Goal: Information Seeking & Learning: Find specific fact

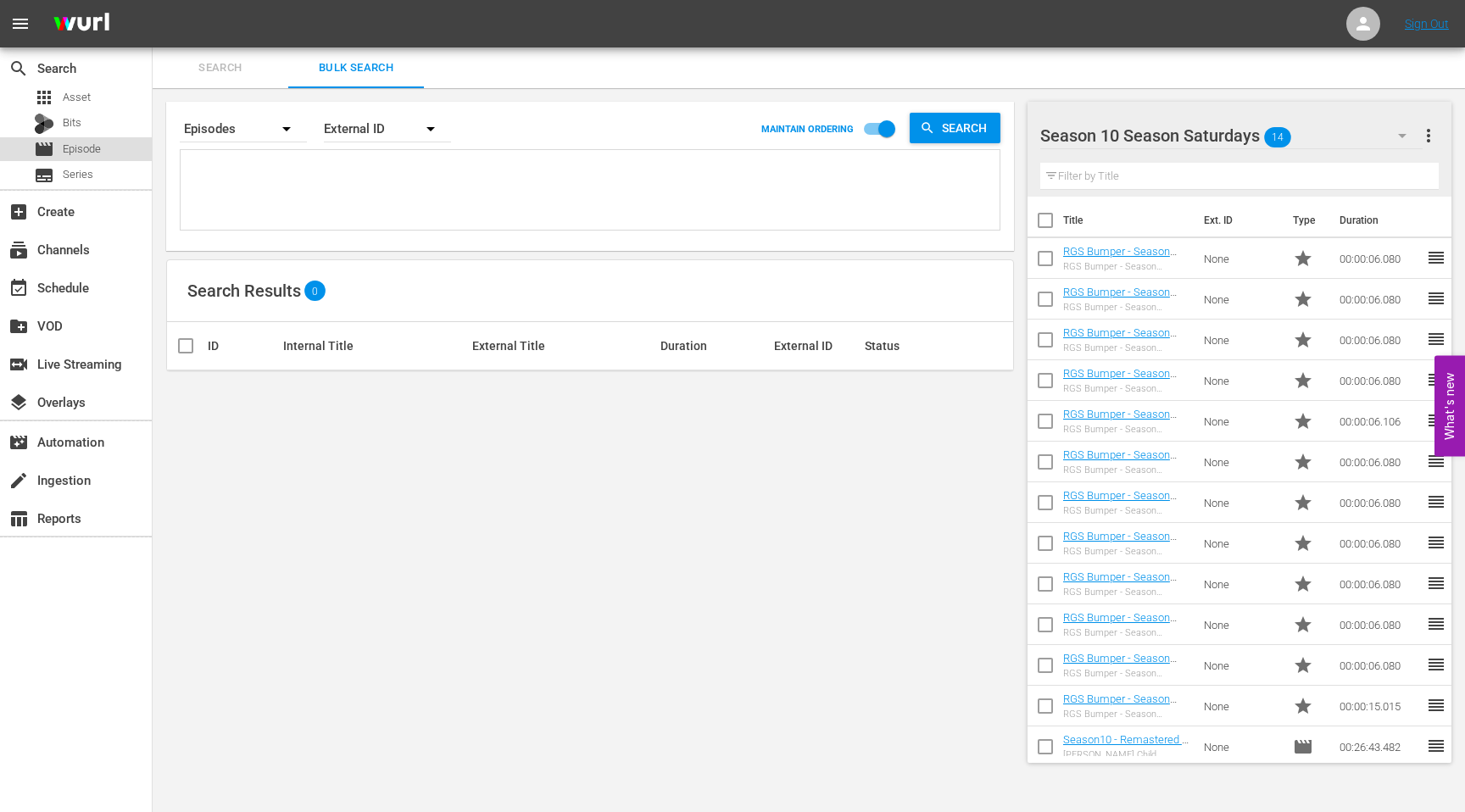
click at [83, 154] on span "Episode" at bounding box center [81, 149] width 38 height 17
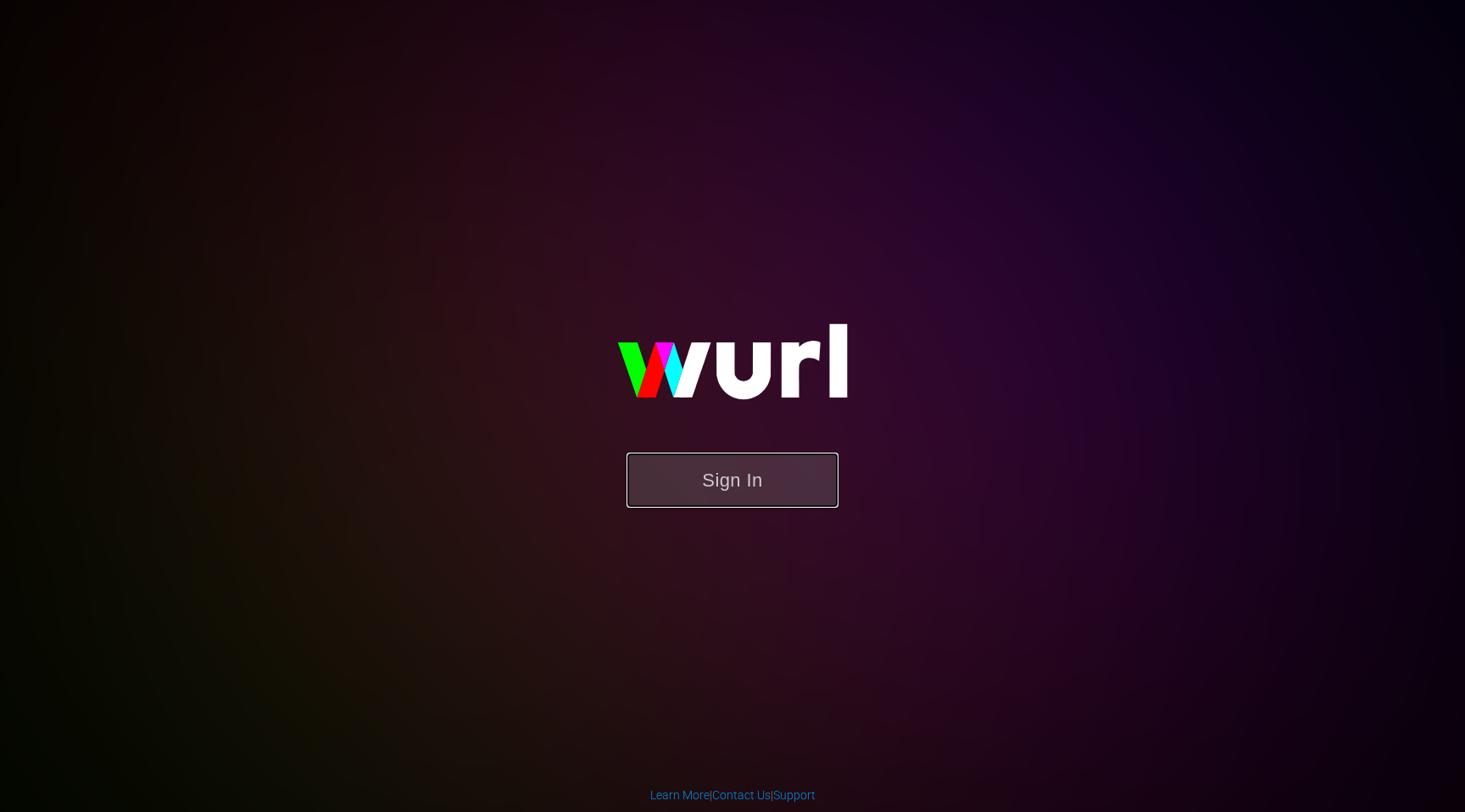
click at [736, 484] on button "Sign In" at bounding box center [732, 479] width 212 height 55
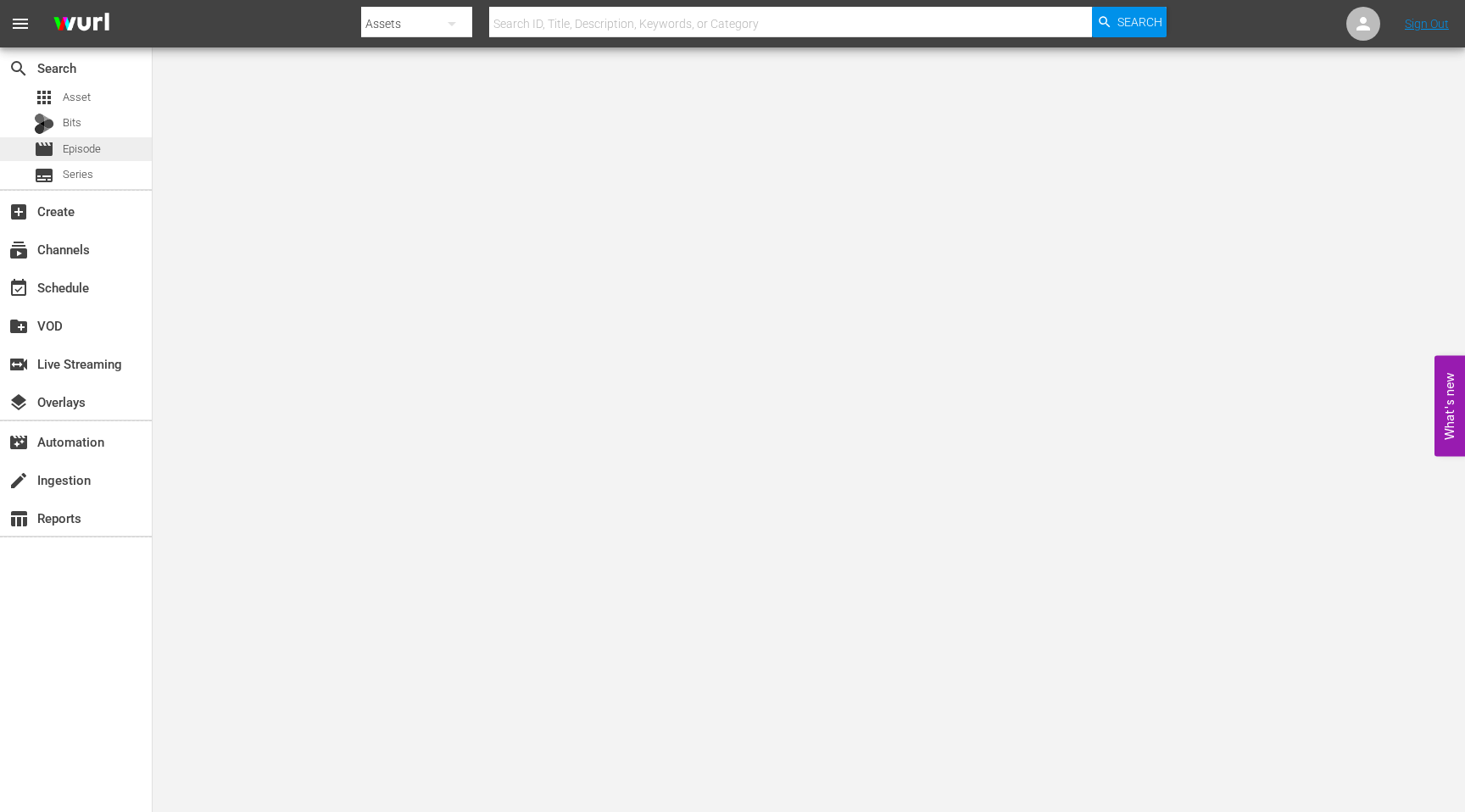
click at [89, 156] on span "Episode" at bounding box center [81, 149] width 38 height 17
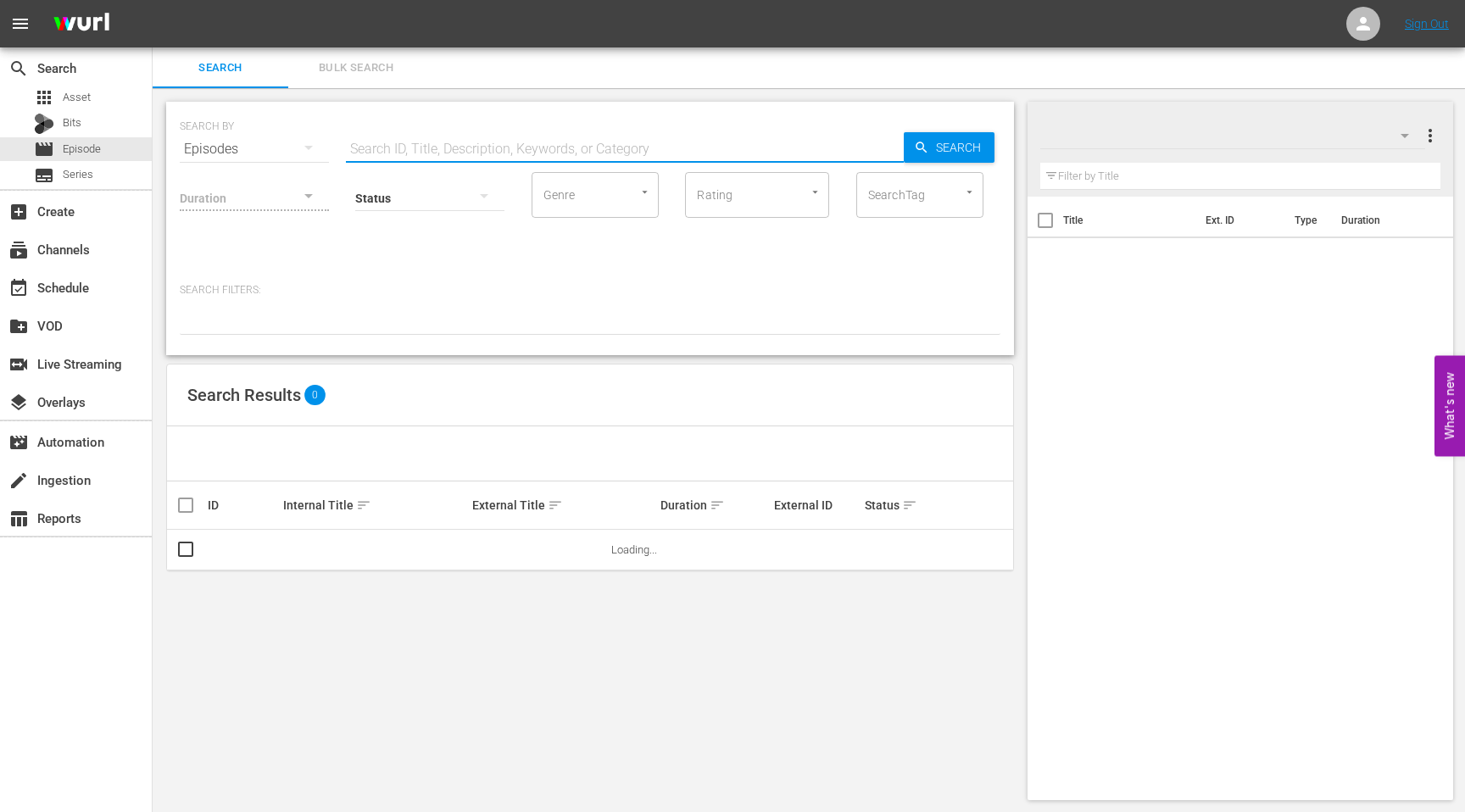
click at [412, 149] on input "text" at bounding box center [625, 149] width 558 height 41
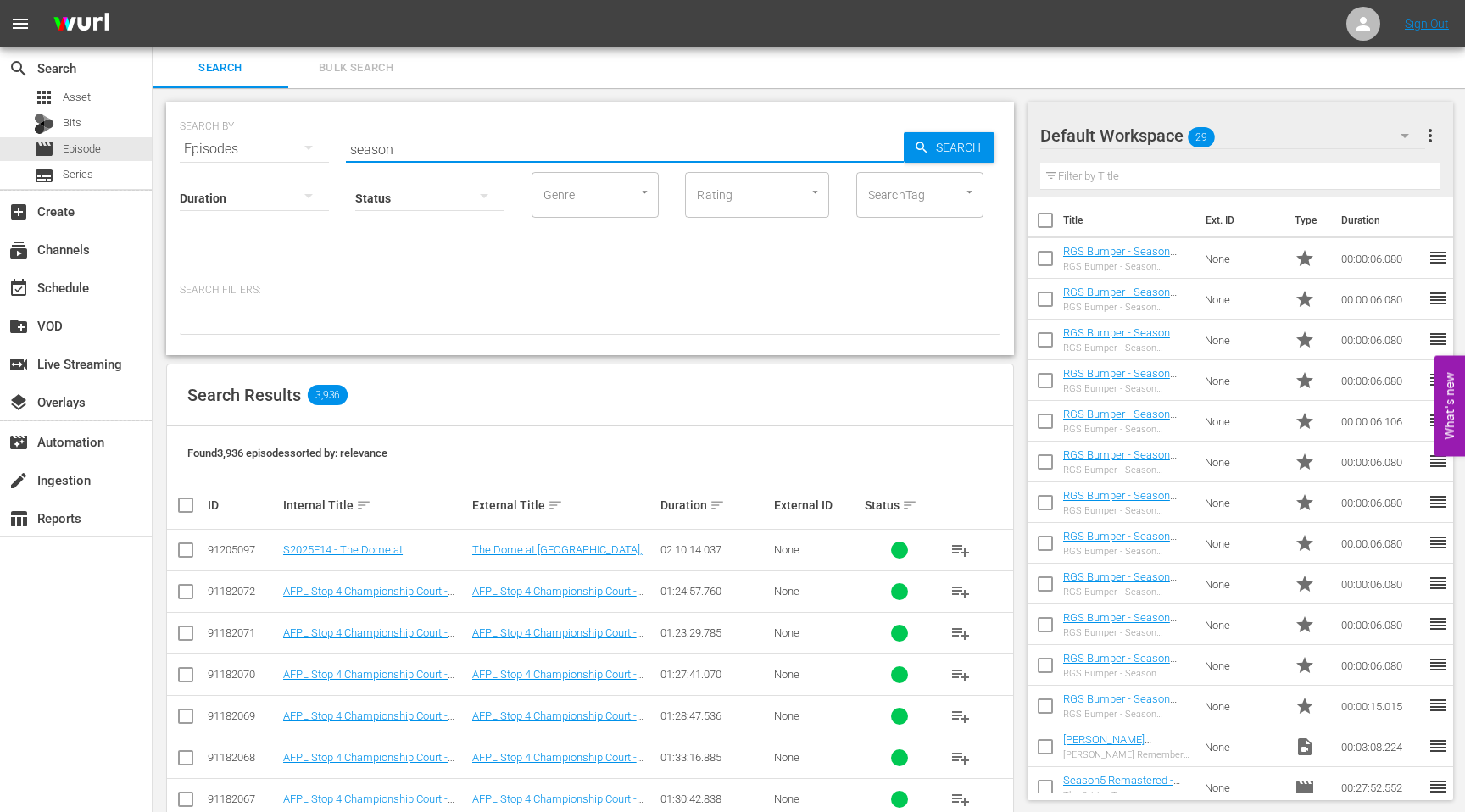
type input "Season [DATE]"
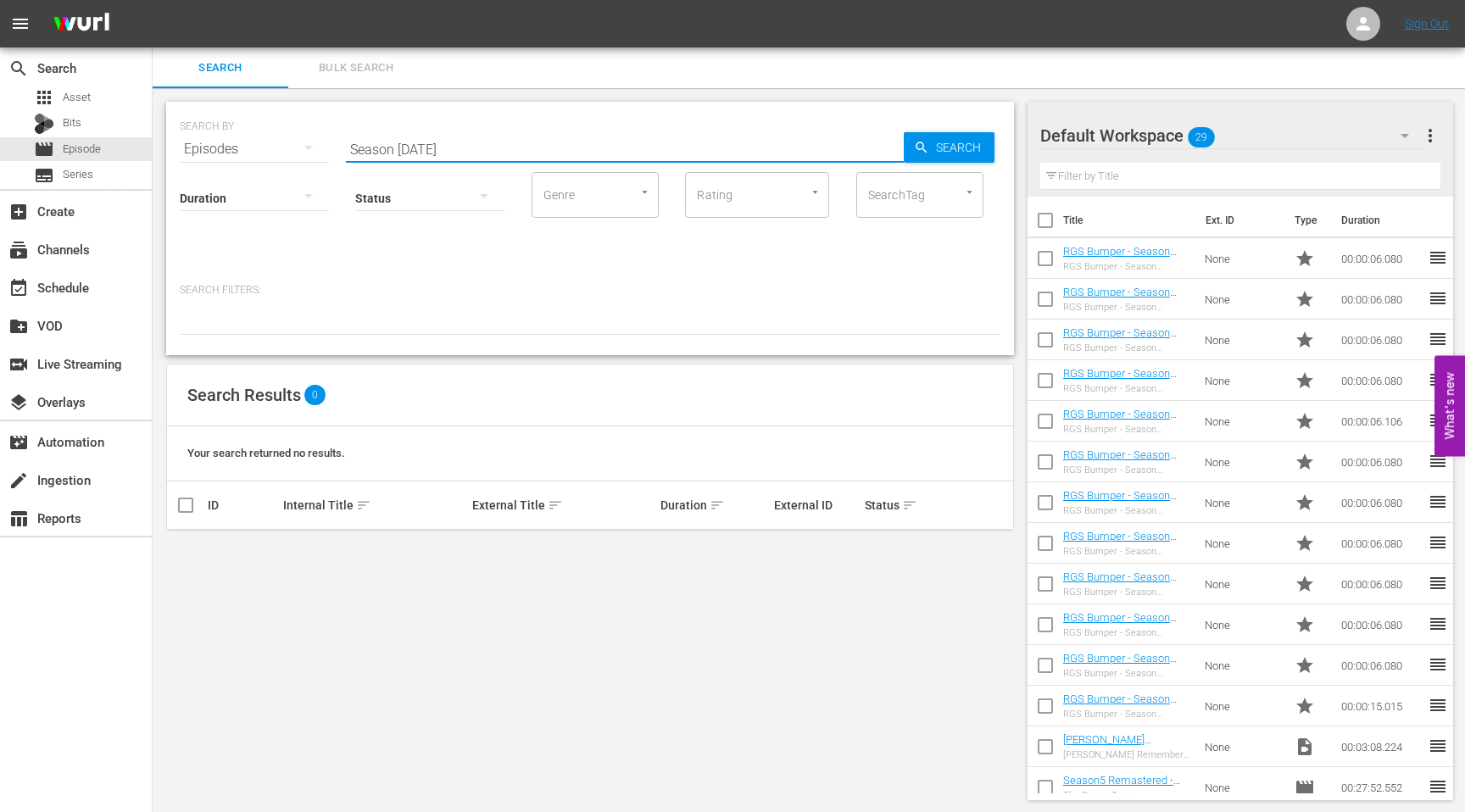
click at [453, 151] on input "Season [DATE]" at bounding box center [625, 149] width 558 height 41
click at [466, 145] on input "Season [DATE]" at bounding box center [625, 149] width 558 height 41
click at [446, 149] on input "Season [DATE]" at bounding box center [625, 149] width 558 height 41
click at [82, 91] on span "Asset" at bounding box center [76, 97] width 28 height 17
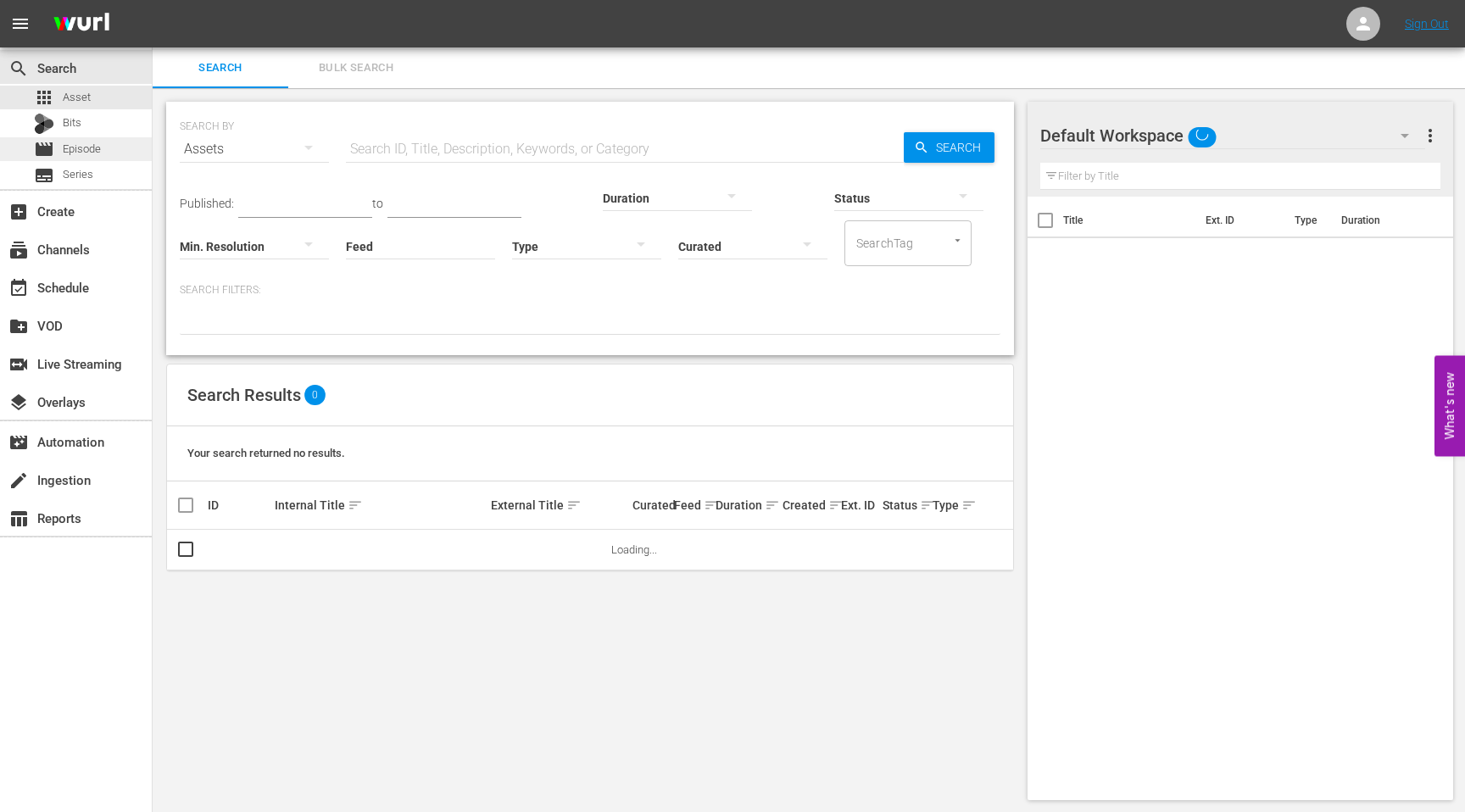
click at [77, 150] on span "Episode" at bounding box center [81, 149] width 38 height 17
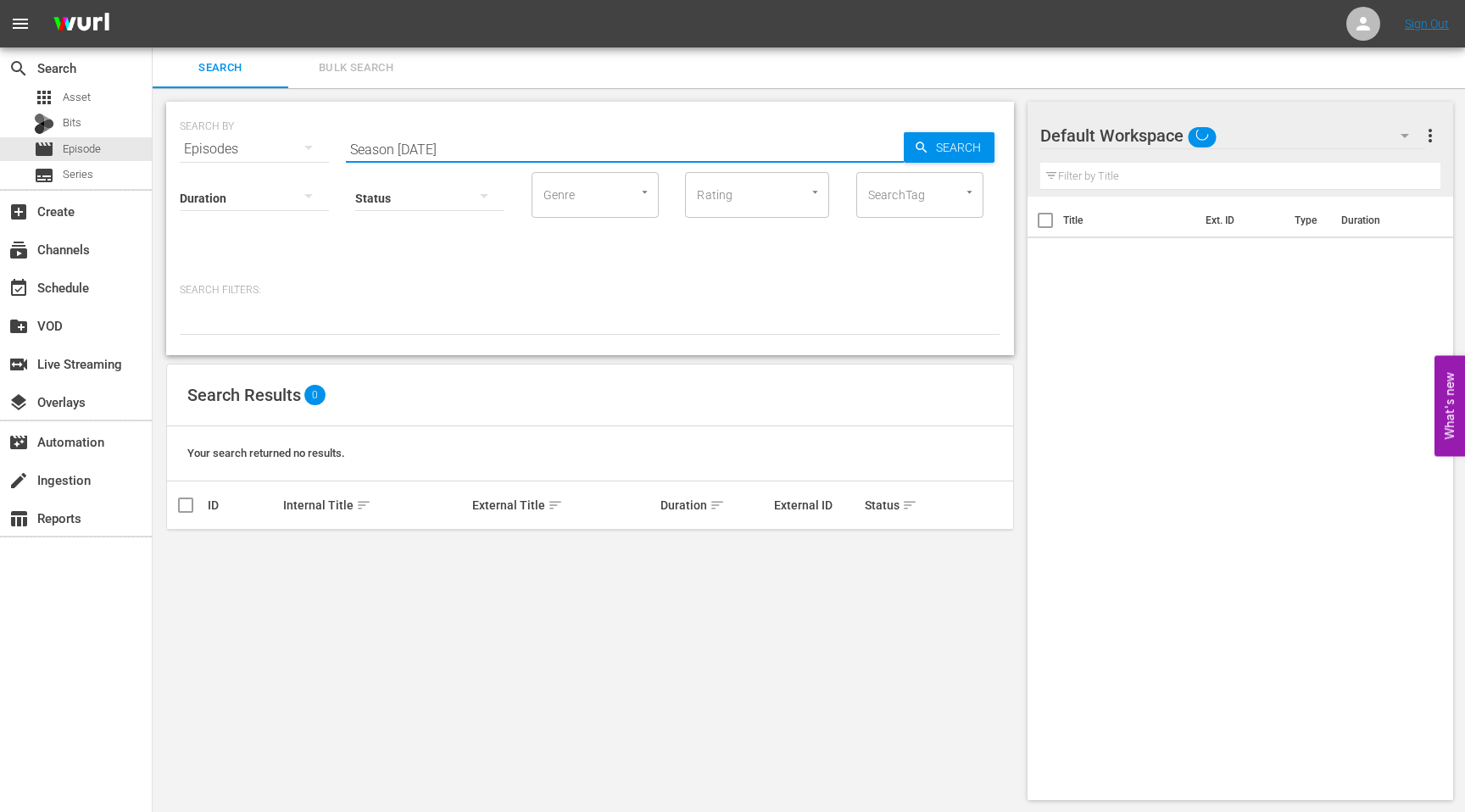
click at [396, 149] on input "Season [DATE]" at bounding box center [625, 149] width 558 height 41
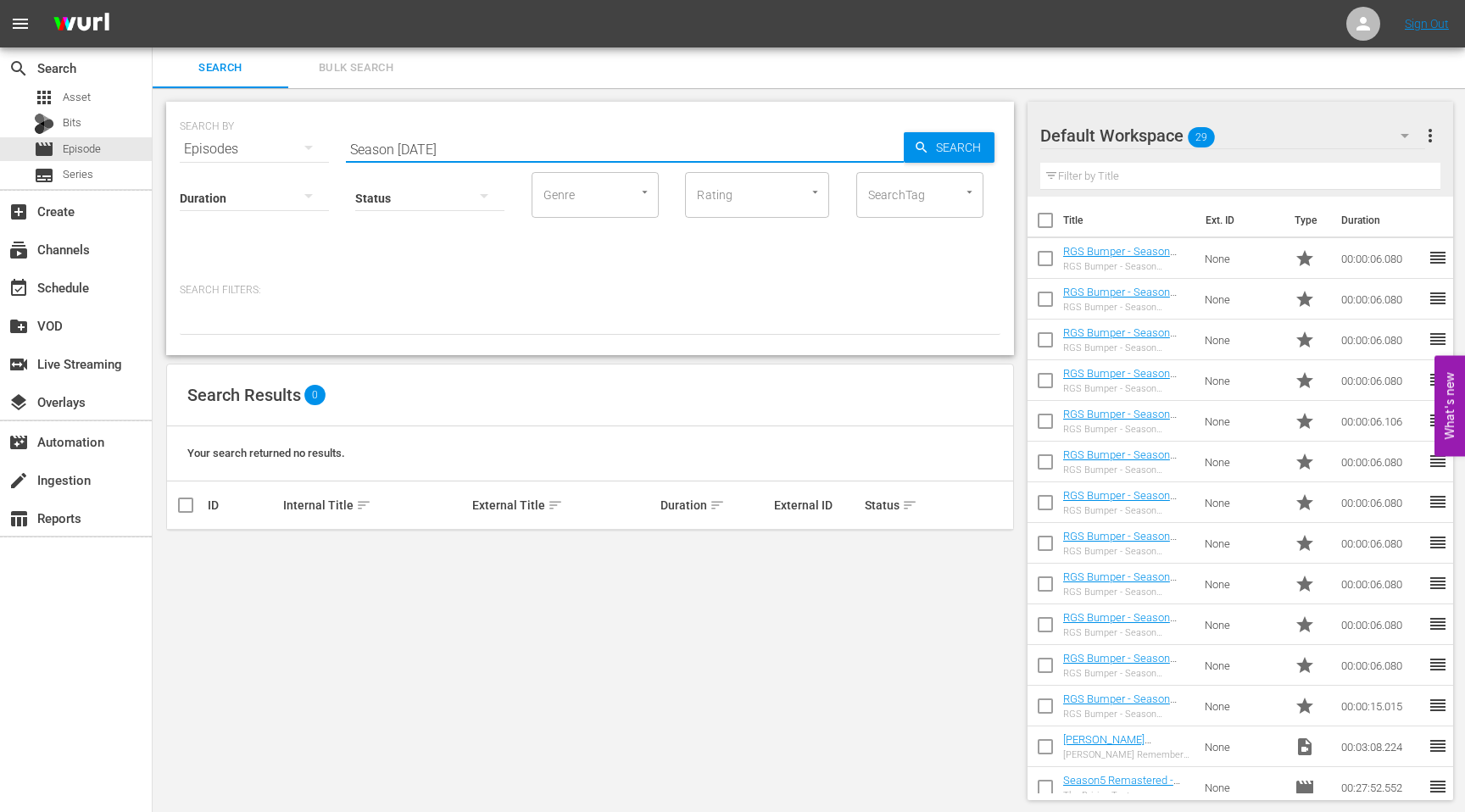
click at [473, 151] on input "Season [DATE]" at bounding box center [625, 149] width 558 height 41
click at [70, 288] on div "event_available Schedule" at bounding box center [48, 284] width 95 height 15
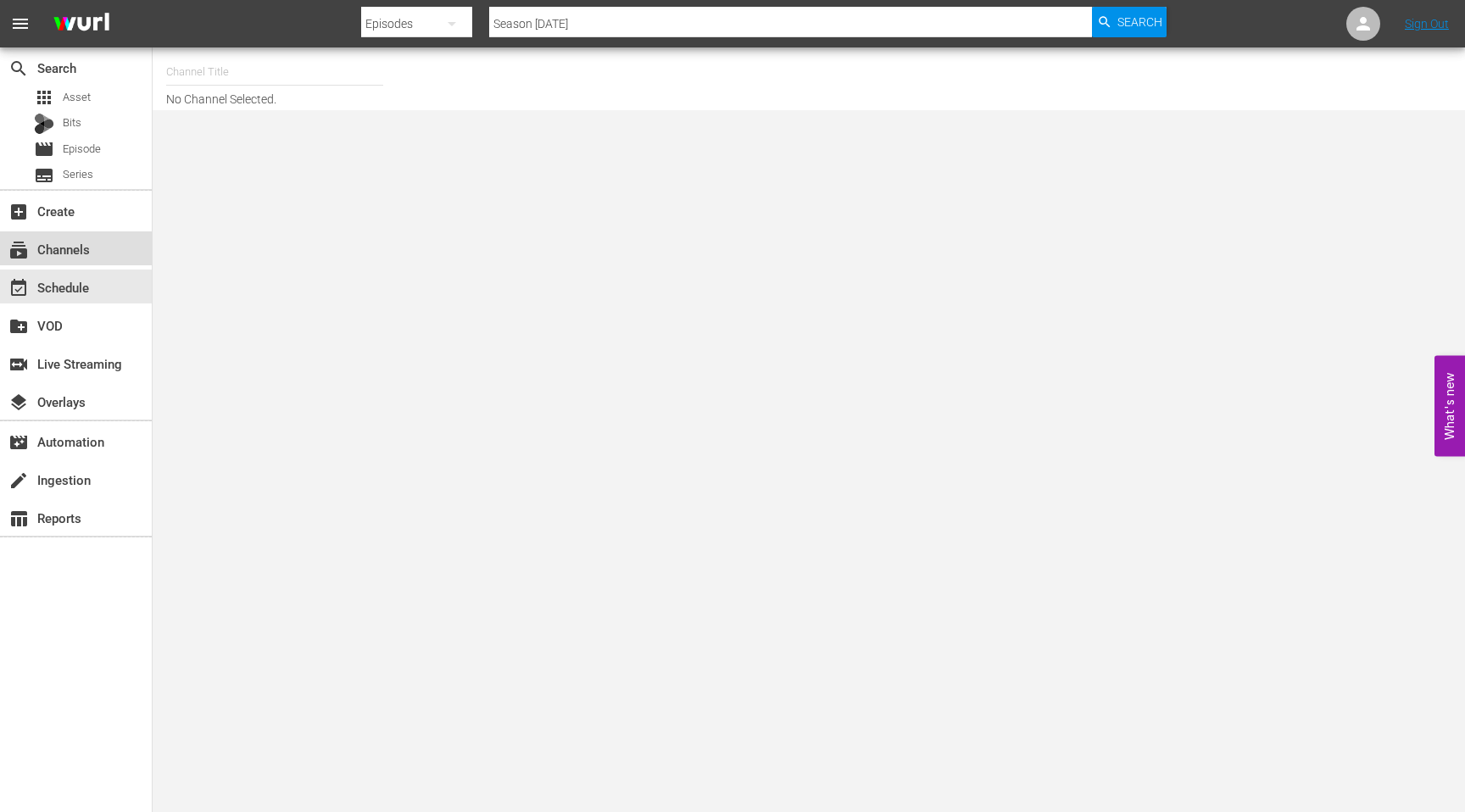
click at [72, 254] on div "subscriptions Channels" at bounding box center [48, 246] width 95 height 15
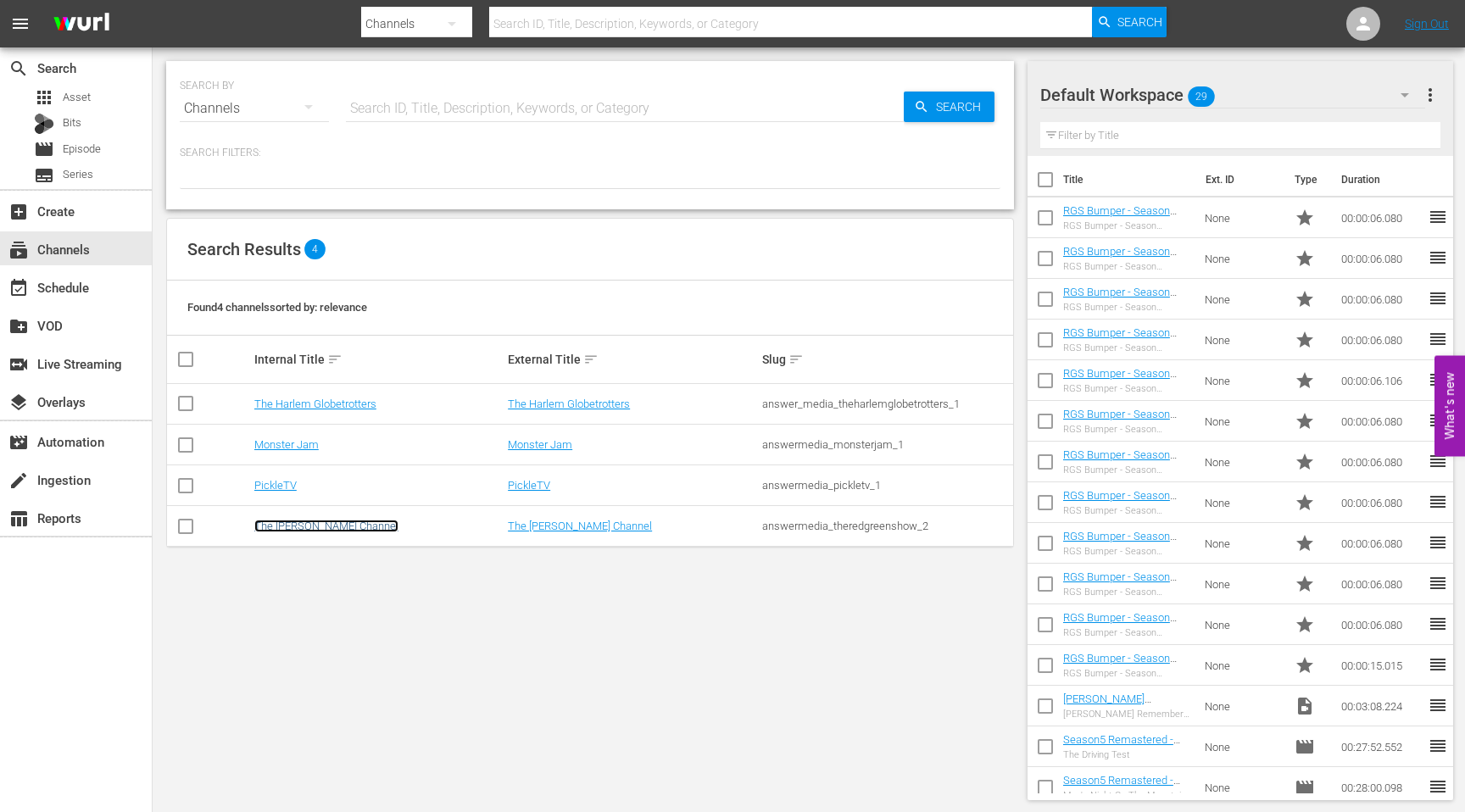
click at [319, 530] on link "The [PERSON_NAME] Channel" at bounding box center [326, 526] width 145 height 13
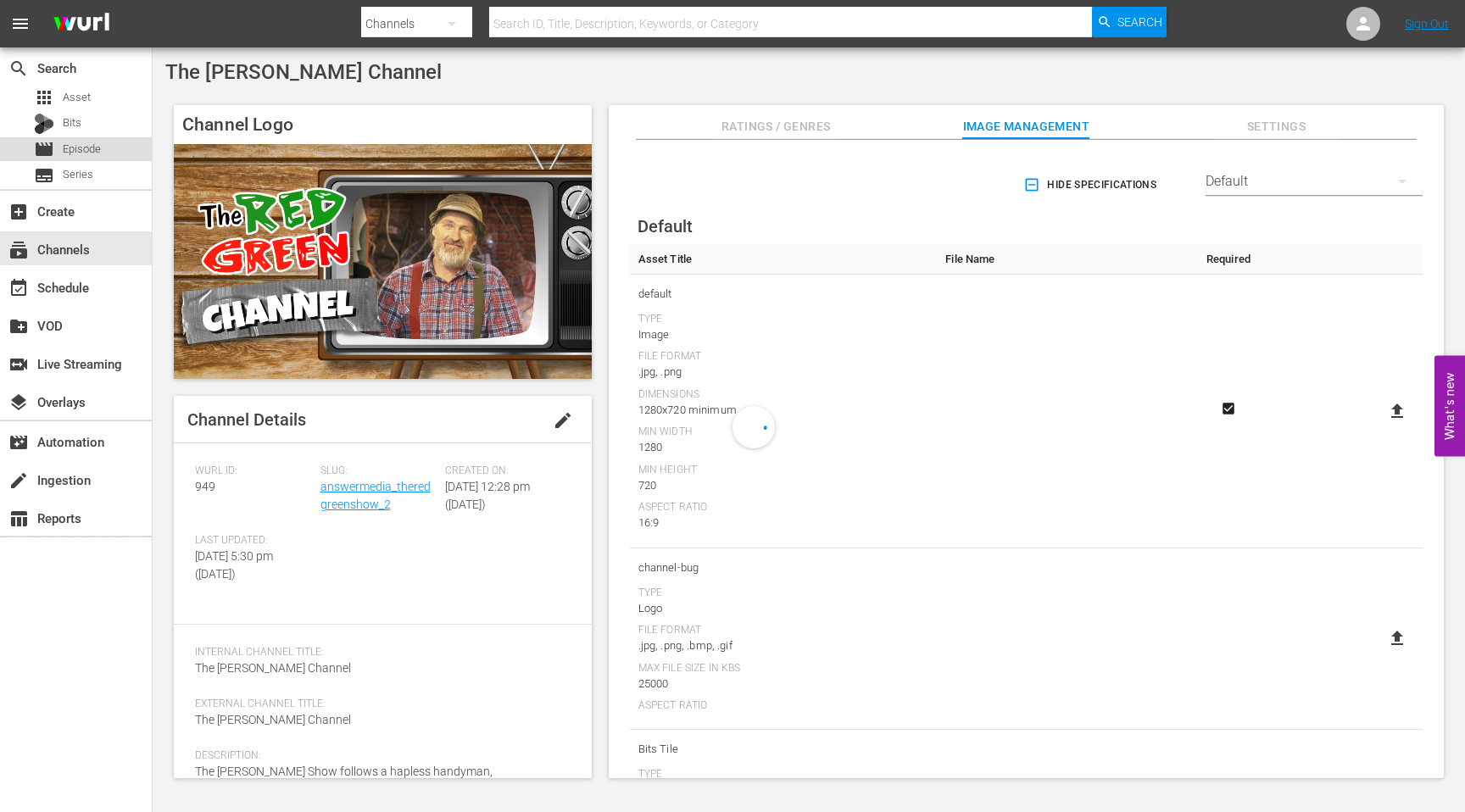
click at [89, 151] on span "Episode" at bounding box center [81, 149] width 38 height 17
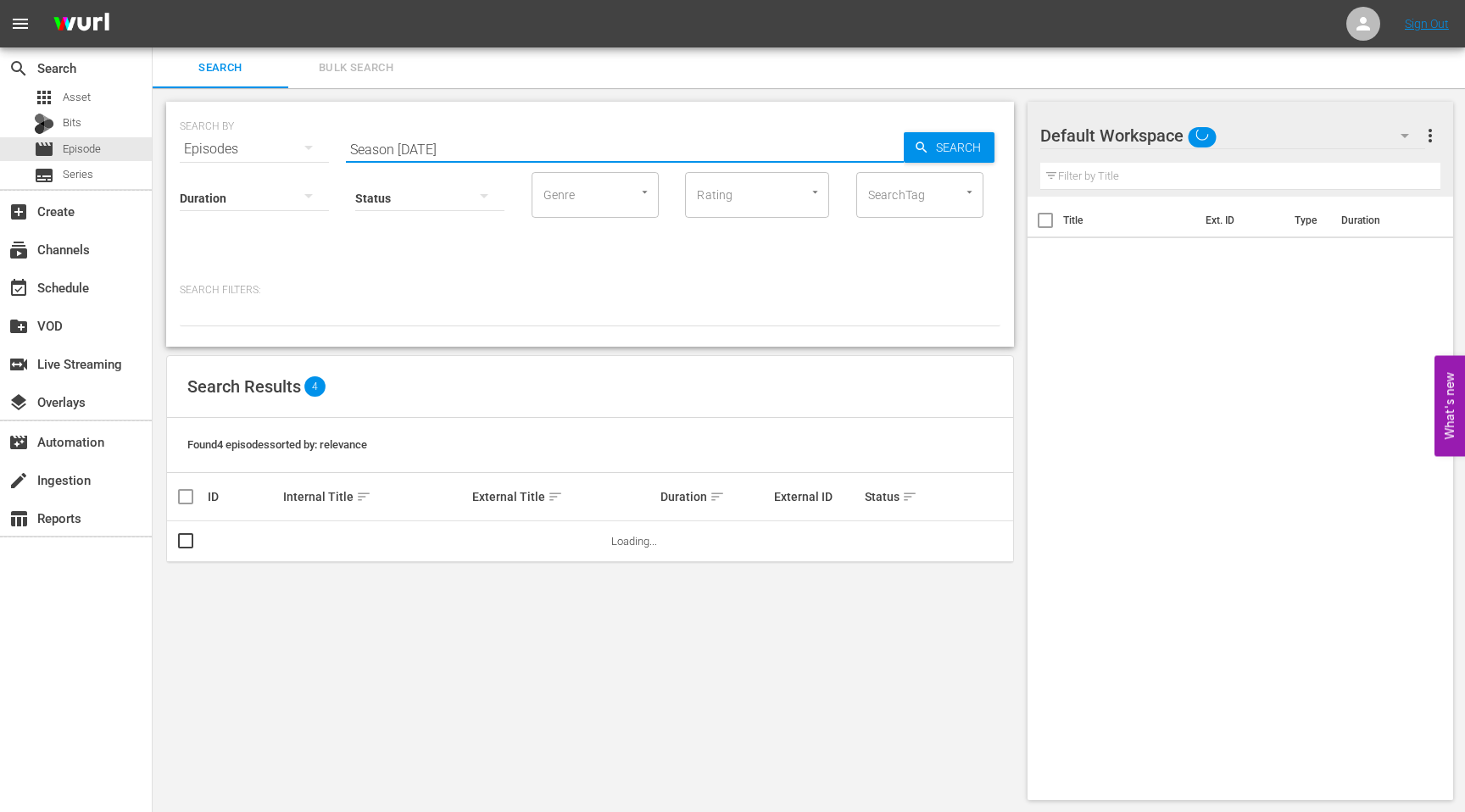
click at [443, 150] on input "Season [DATE]" at bounding box center [625, 149] width 558 height 41
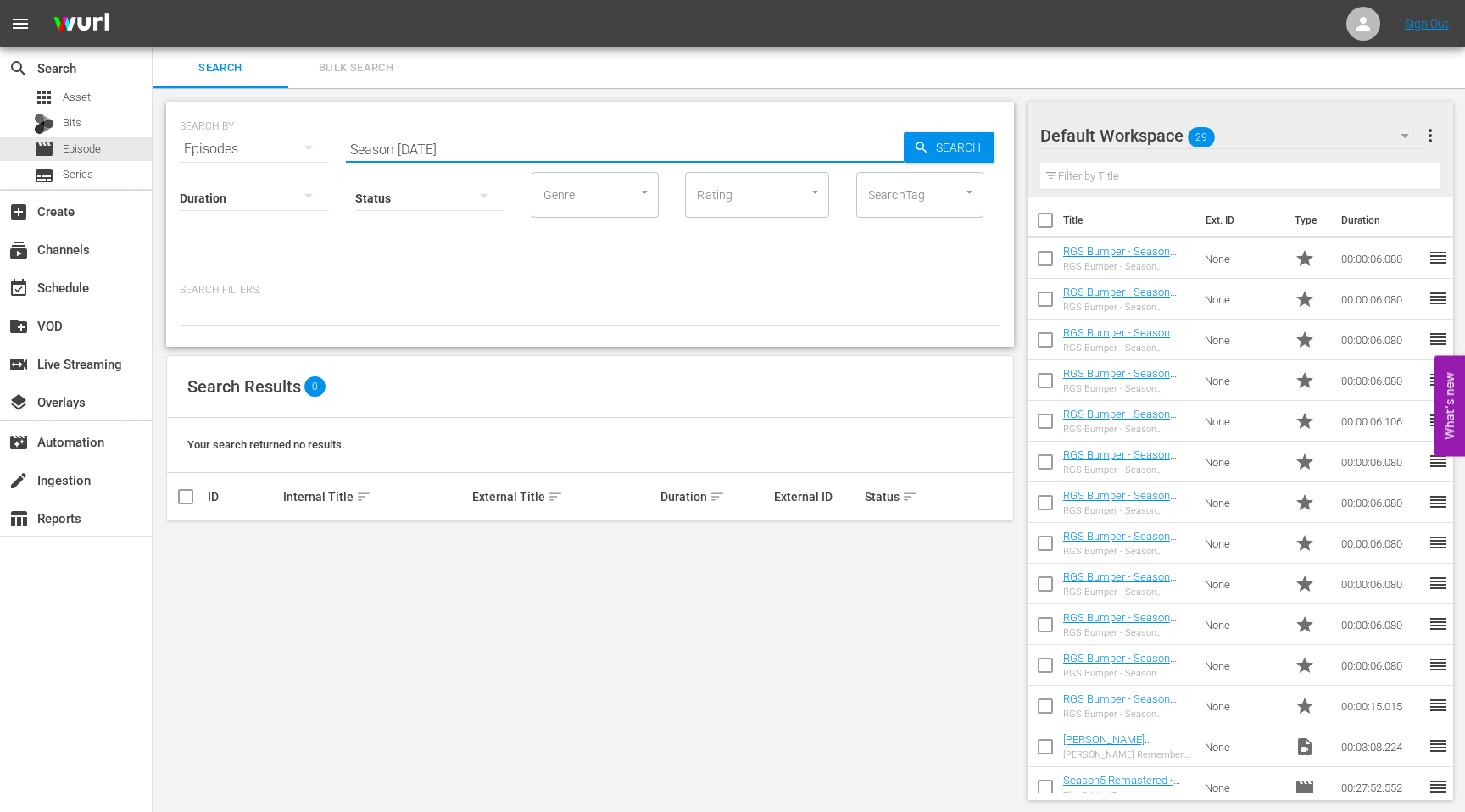
drag, startPoint x: 462, startPoint y: 150, endPoint x: 396, endPoint y: 150, distance: 66.0
click at [398, 150] on input "Season [DATE]" at bounding box center [625, 149] width 558 height 41
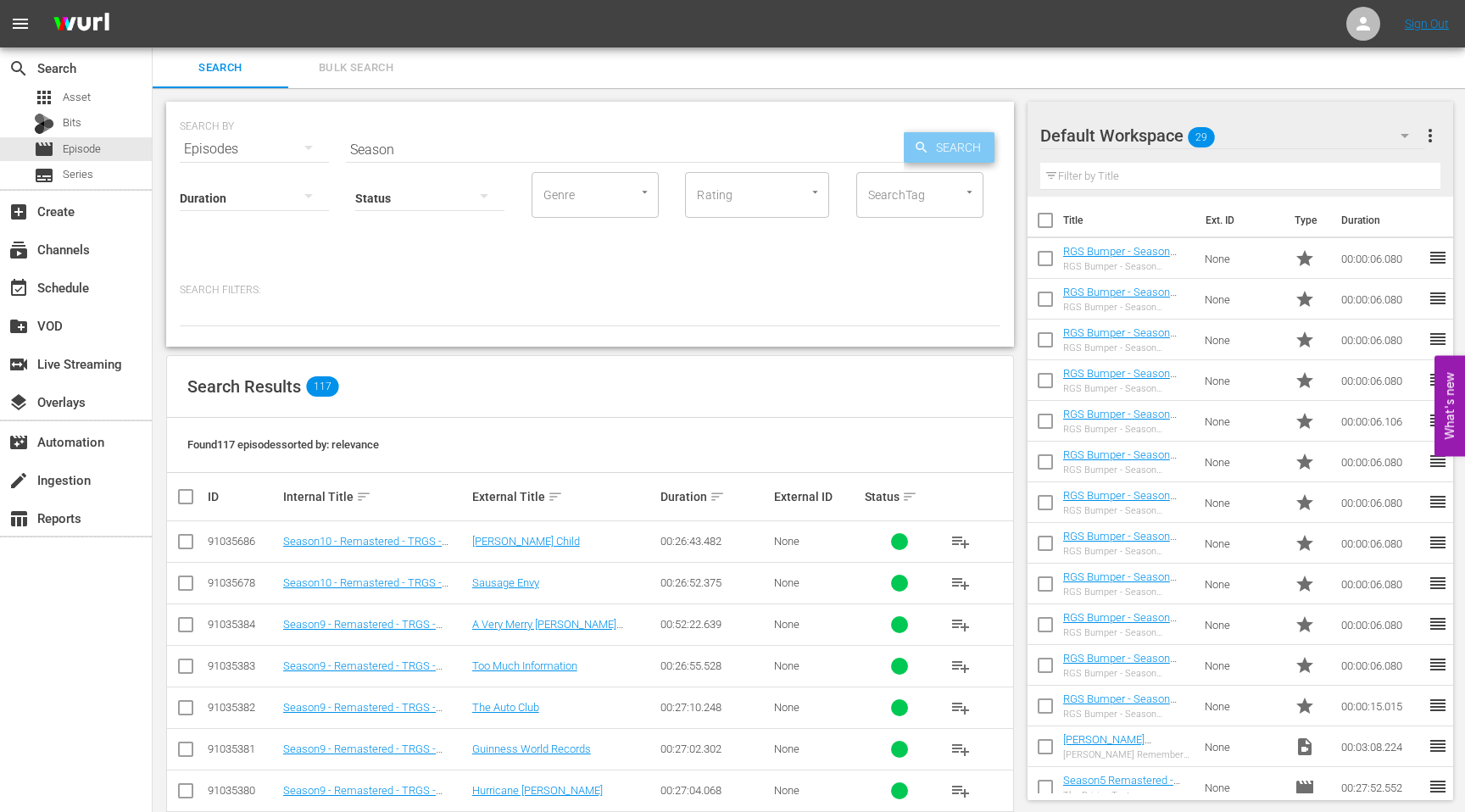
click at [919, 144] on icon "button" at bounding box center [921, 147] width 15 height 15
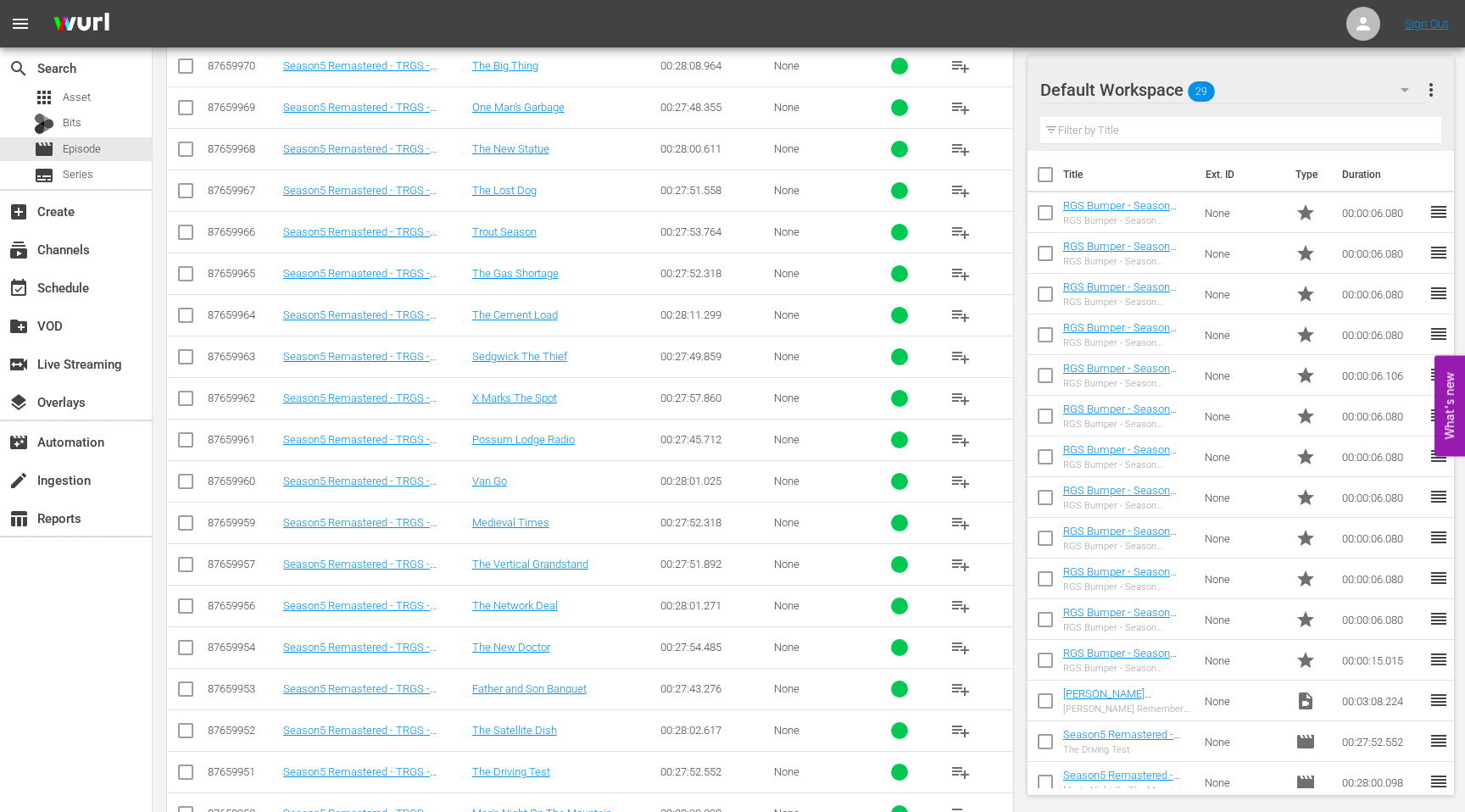
scroll to position [3701, 0]
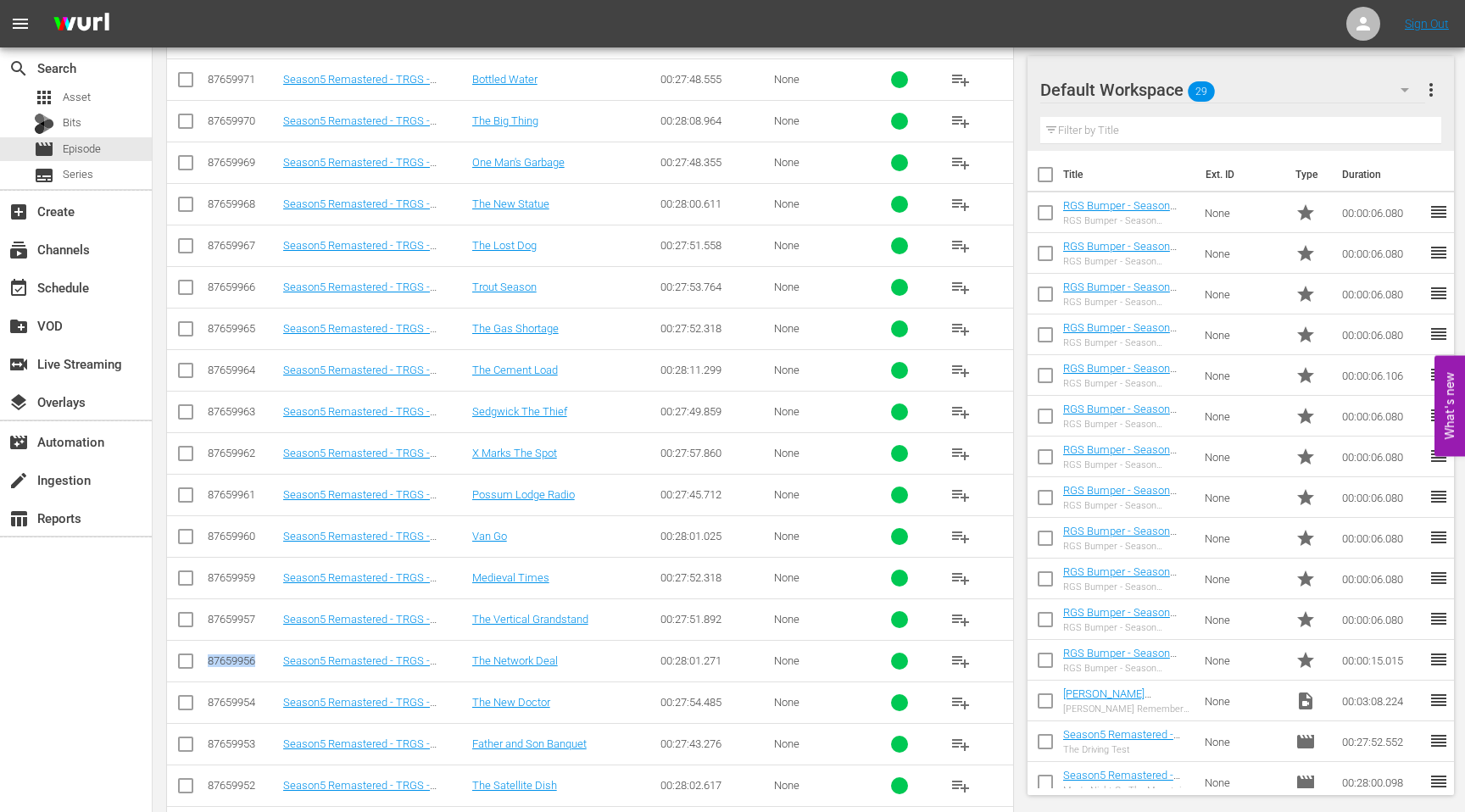
drag, startPoint x: 260, startPoint y: 660, endPoint x: 203, endPoint y: 661, distance: 57.0
click at [203, 661] on tr "87659956 Season5 Remastered - TRGS - S05E07 - The Network Deal The Network Deal…" at bounding box center [589, 660] width 846 height 42
copy div "87659956"
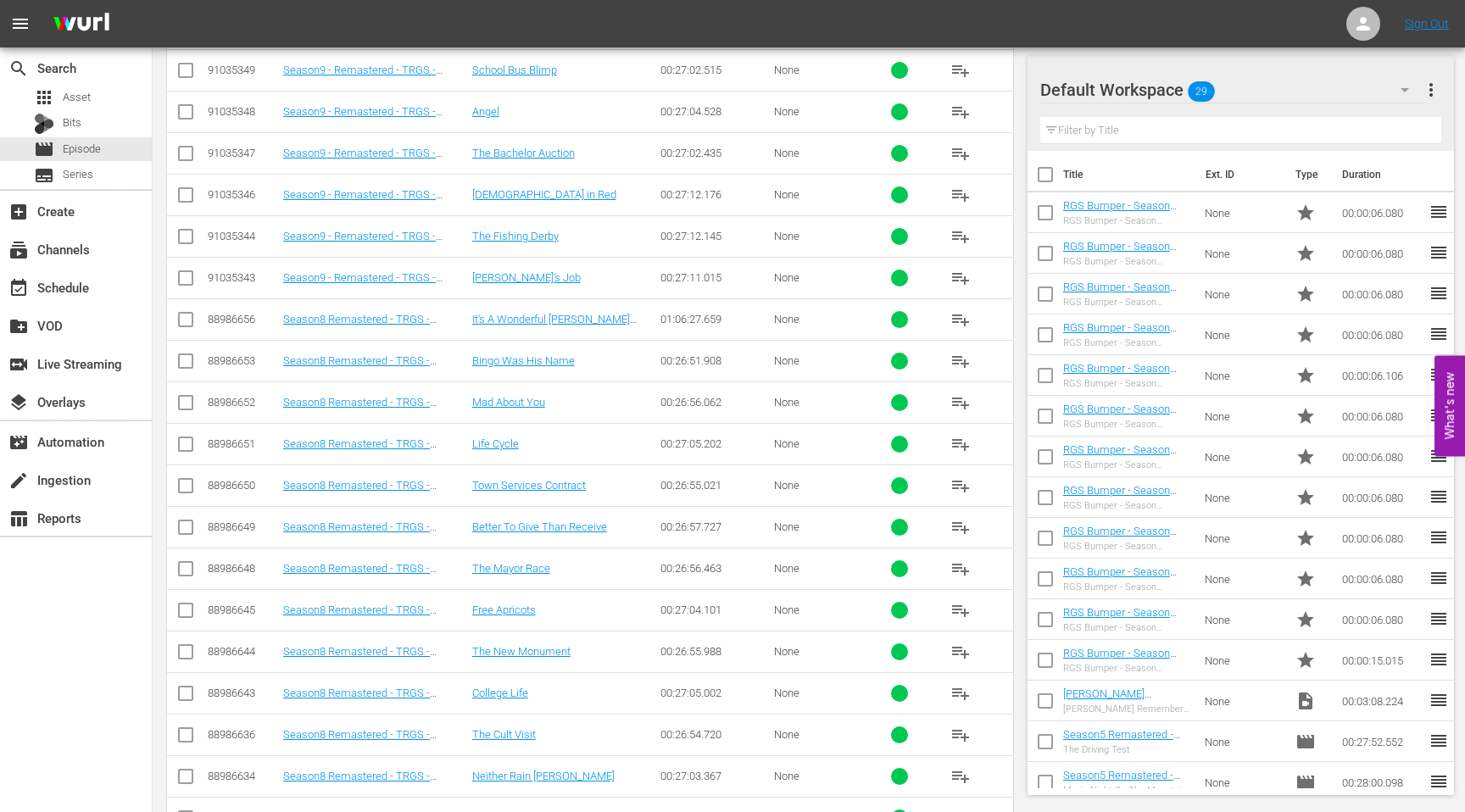
scroll to position [0, 0]
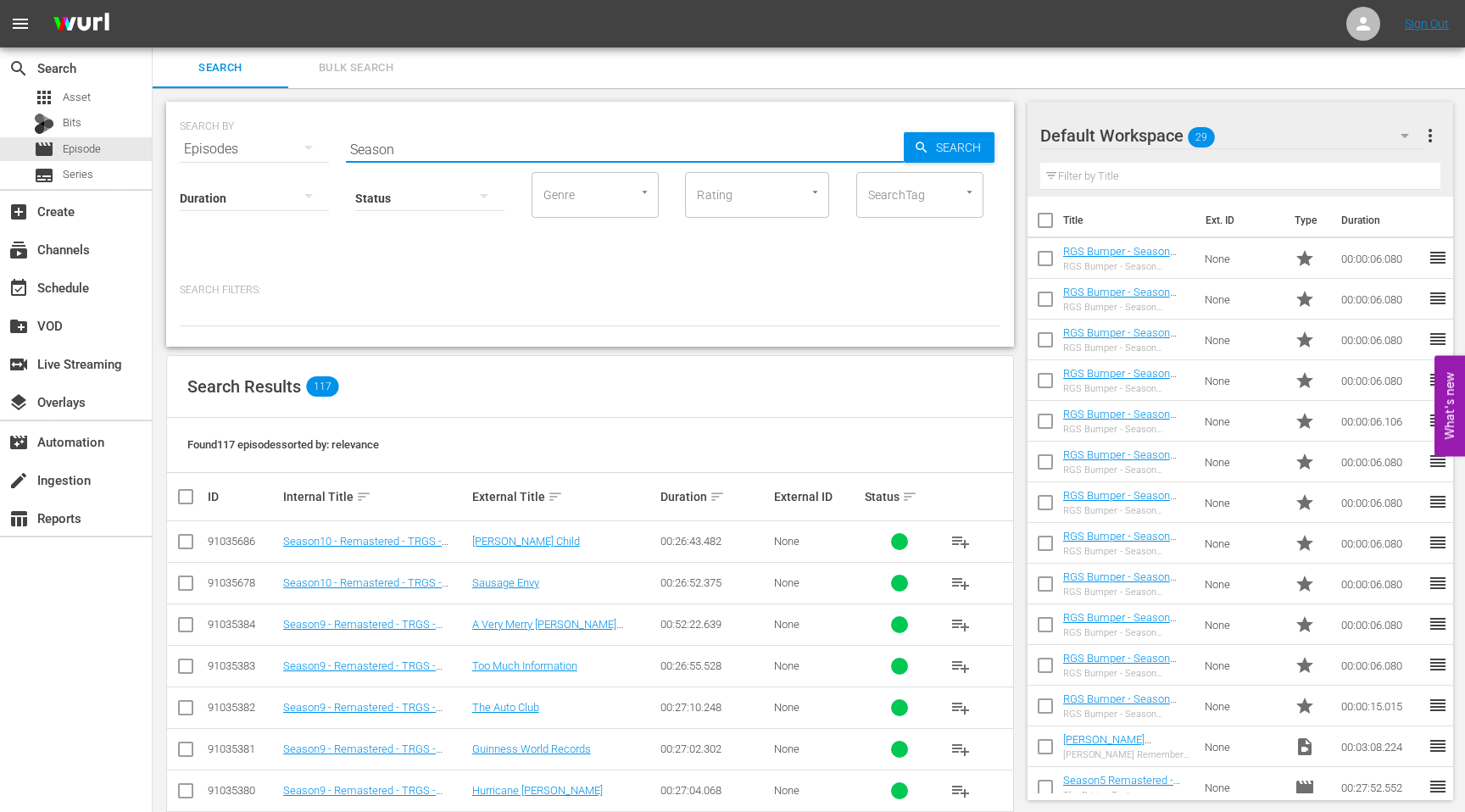
click at [406, 154] on input "Season" at bounding box center [625, 149] width 558 height 41
type input "Season9"
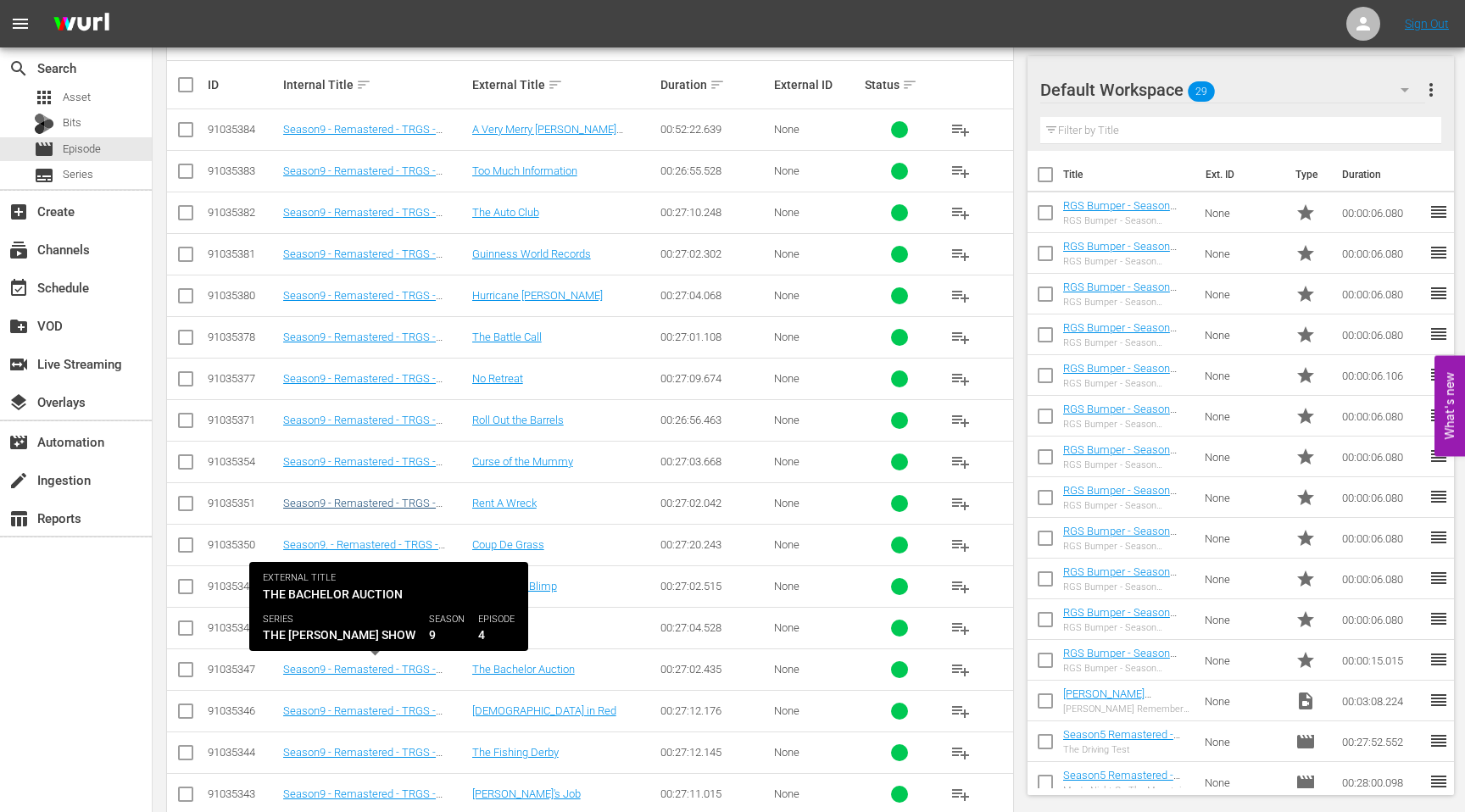
scroll to position [446, 0]
